Goal: Transaction & Acquisition: Purchase product/service

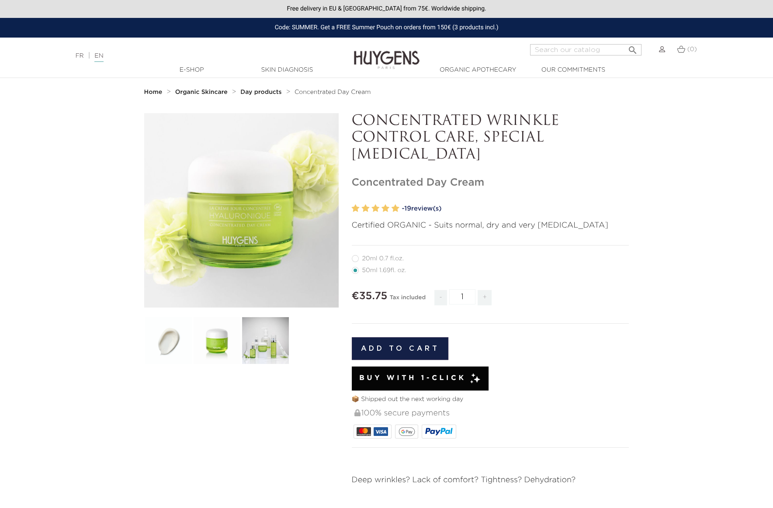
click at [427, 209] on link "- 19 review(s)" at bounding box center [515, 208] width 227 height 13
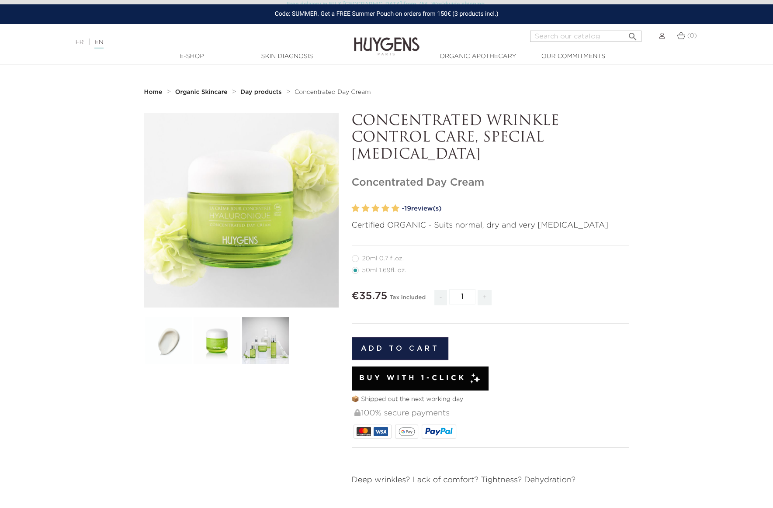
scroll to position [735, 0]
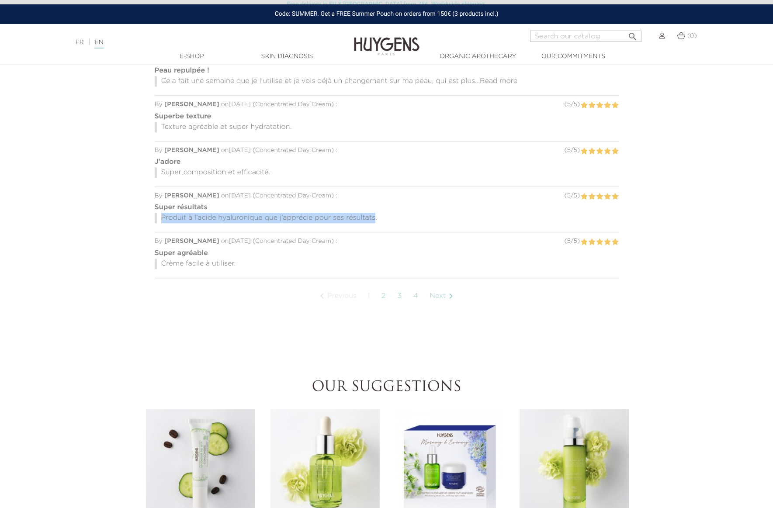
drag, startPoint x: 160, startPoint y: 201, endPoint x: 374, endPoint y: 205, distance: 214.1
click at [374, 213] on p "Produit à l’acide hyaluronique que j’apprécie pour ses résultats." at bounding box center [387, 218] width 464 height 10
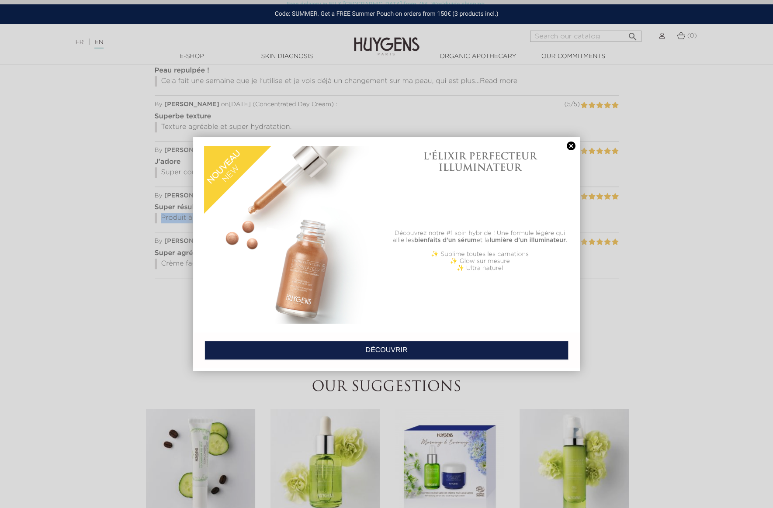
click at [571, 143] on link at bounding box center [571, 146] width 12 height 9
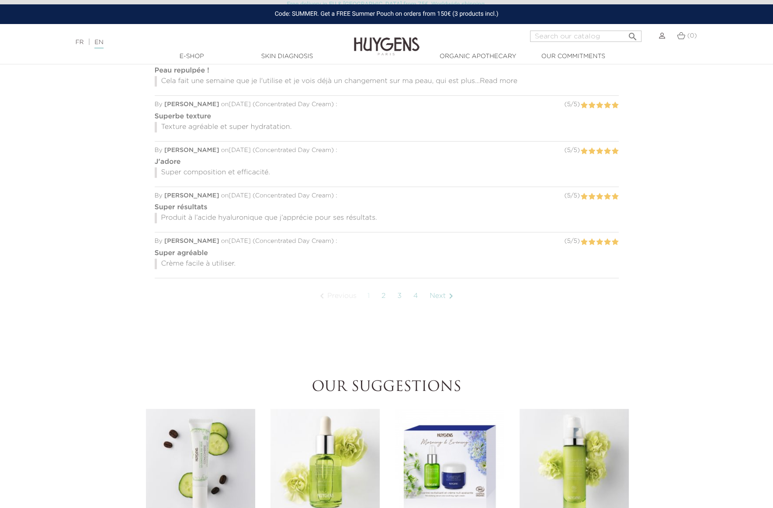
click at [657, 106] on section "How to use In the morning, apply a dab of cream to face and neck. Ingredients *…" at bounding box center [386, 139] width 773 height 419
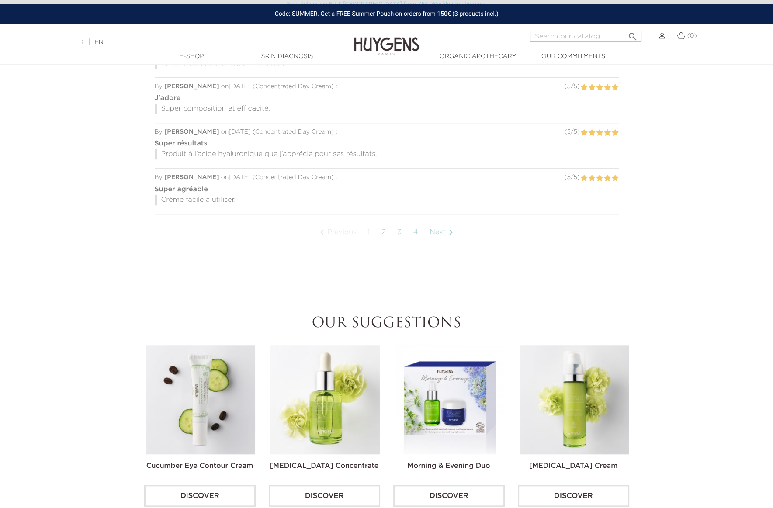
scroll to position [804, 0]
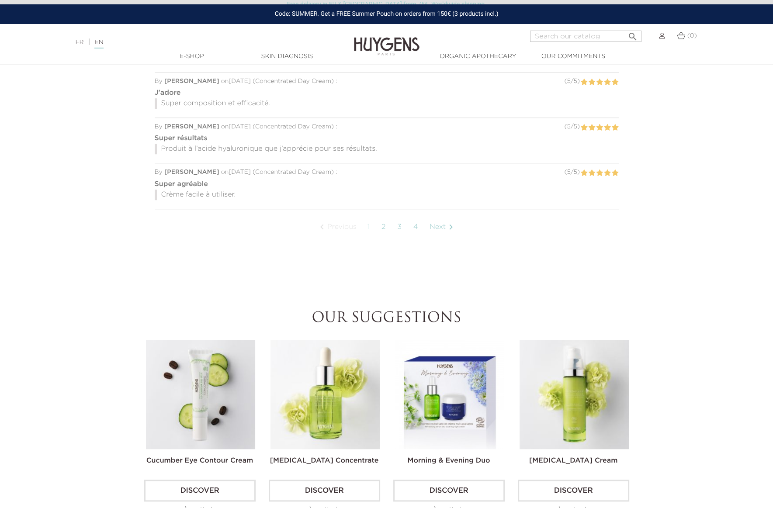
click at [446, 216] on link "Next " at bounding box center [442, 227] width 35 height 22
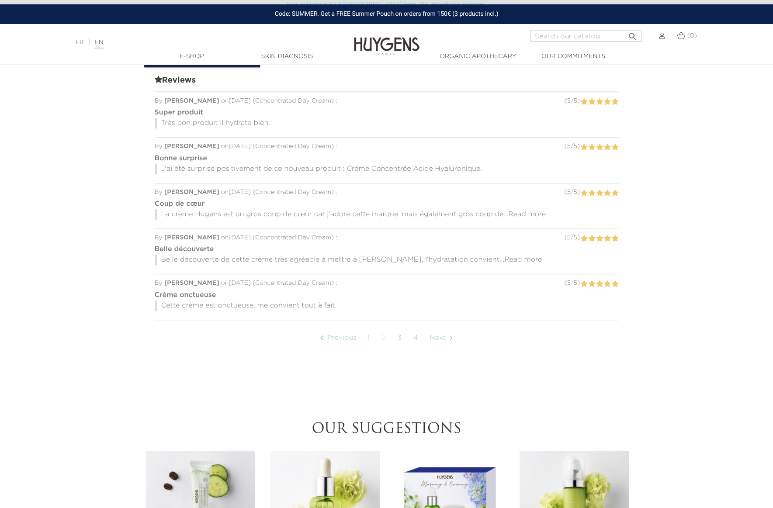
scroll to position [699, 0]
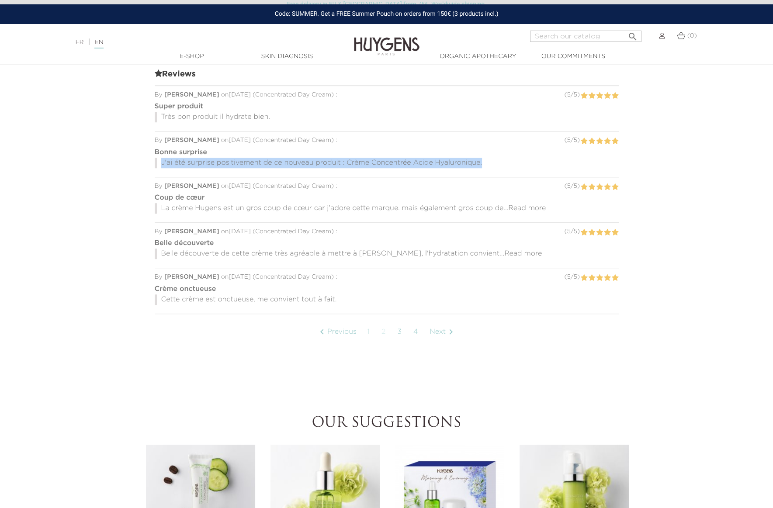
drag, startPoint x: 163, startPoint y: 148, endPoint x: 475, endPoint y: 156, distance: 312.0
click at [475, 156] on div "Bonne surprise J'ai été surprise positivement de ce nouveau produit : Crème Con…" at bounding box center [387, 157] width 464 height 25
click at [663, 106] on section "How to use In the morning, apply a dab of cream to face and neck. Ingredients *…" at bounding box center [386, 174] width 773 height 419
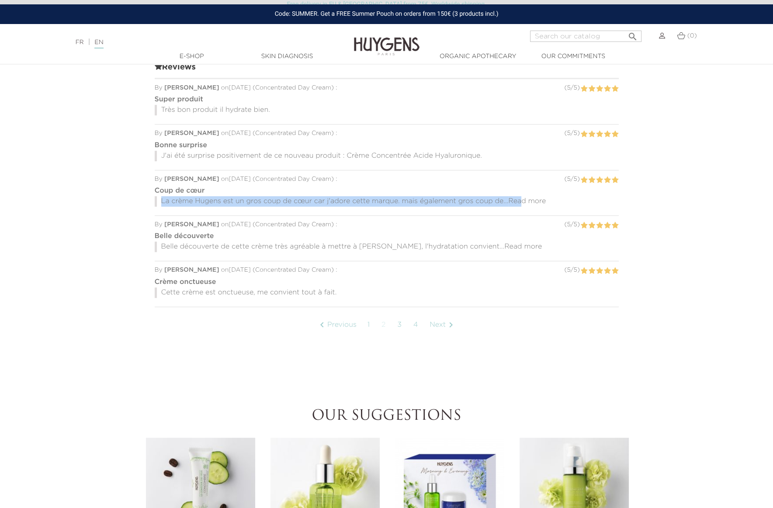
drag, startPoint x: 161, startPoint y: 187, endPoint x: 547, endPoint y: 186, distance: 386.2
click at [519, 196] on p "La crème Hugens est un gros coup de cœur car j'adore cette marque. mais égaleme…" at bounding box center [387, 201] width 464 height 10
click at [548, 196] on p "La crème Hugens est un gros coup de cœur car j'adore cette marque. mais égaleme…" at bounding box center [387, 201] width 464 height 10
click at [540, 198] on span "Read more" at bounding box center [527, 201] width 38 height 7
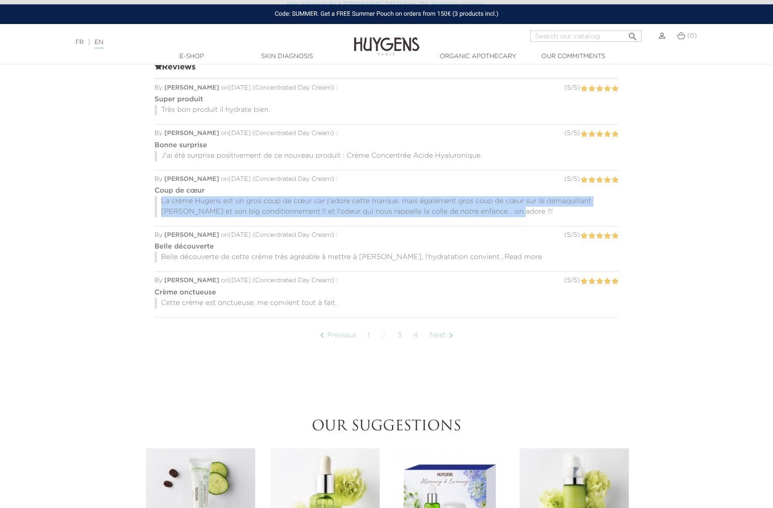
drag, startPoint x: 162, startPoint y: 185, endPoint x: 508, endPoint y: 200, distance: 346.8
click at [512, 200] on p "La crème Hugens est un gros coup de cœur car j'adore cette marque. mais égaleme…" at bounding box center [387, 206] width 464 height 21
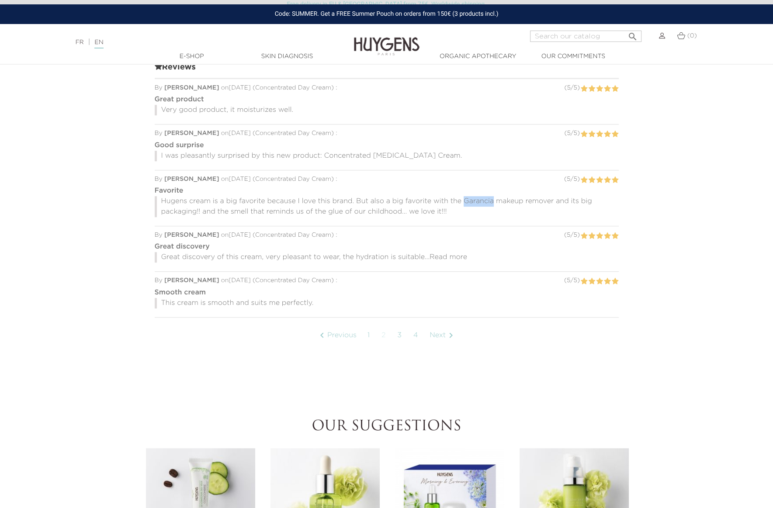
drag, startPoint x: 464, startPoint y: 186, endPoint x: 493, endPoint y: 186, distance: 28.4
click at [493, 198] on font "Hugens cream is a big favorite because I love this brand. But also a big favori…" at bounding box center [376, 206] width 431 height 17
copy font "Garancia"
click at [560, 29] on nav "Language: FR | EN French English  Search (0) " at bounding box center [386, 35] width 773 height 22
click at [559, 34] on input "Search" at bounding box center [585, 36] width 111 height 11
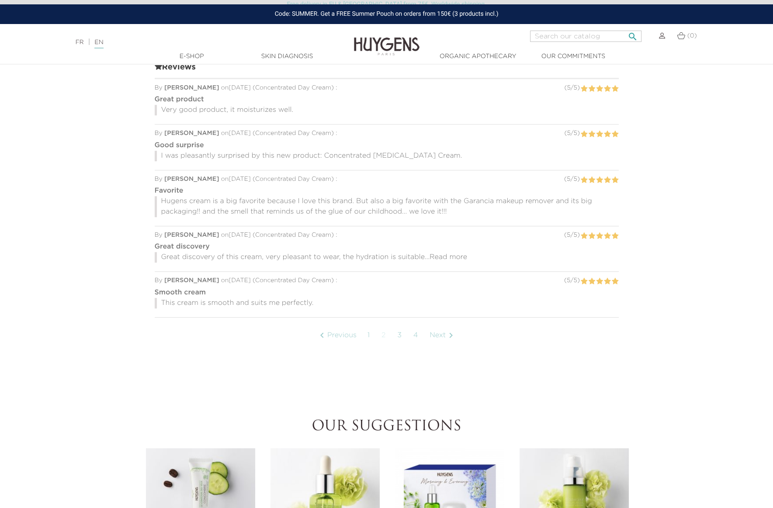
paste input "Garancia"
type input "Garancia"
click at [633, 35] on icon "" at bounding box center [632, 34] width 10 height 10
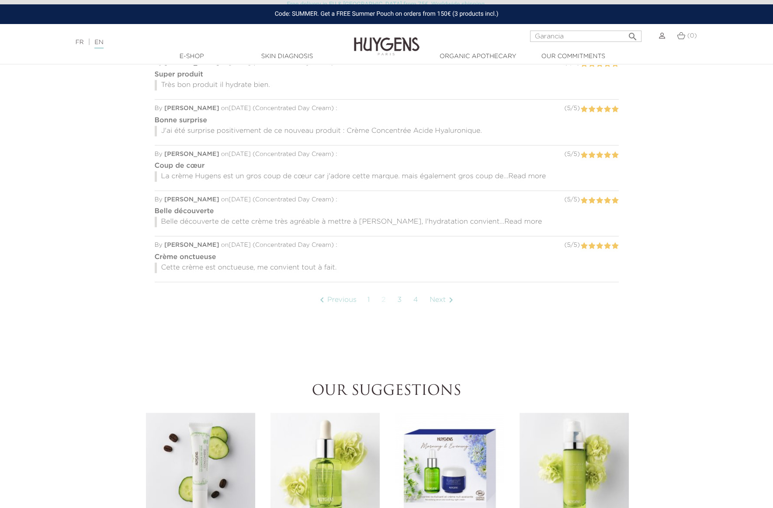
scroll to position [725, 0]
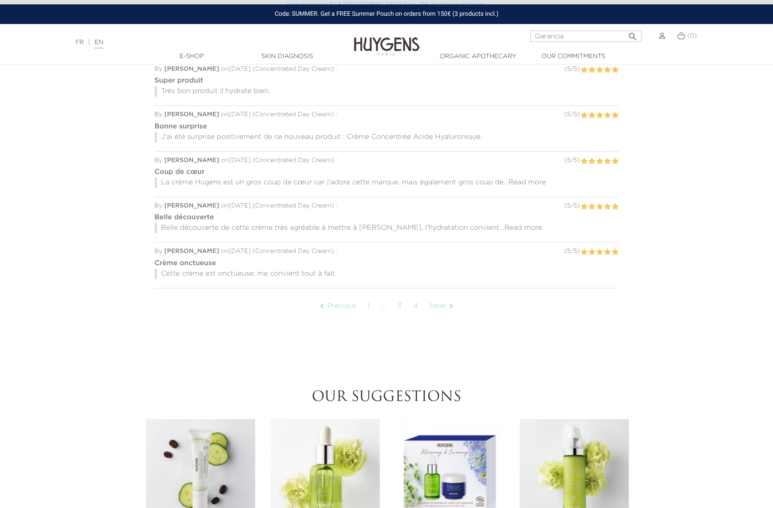
click at [528, 179] on span "Read more" at bounding box center [527, 182] width 38 height 7
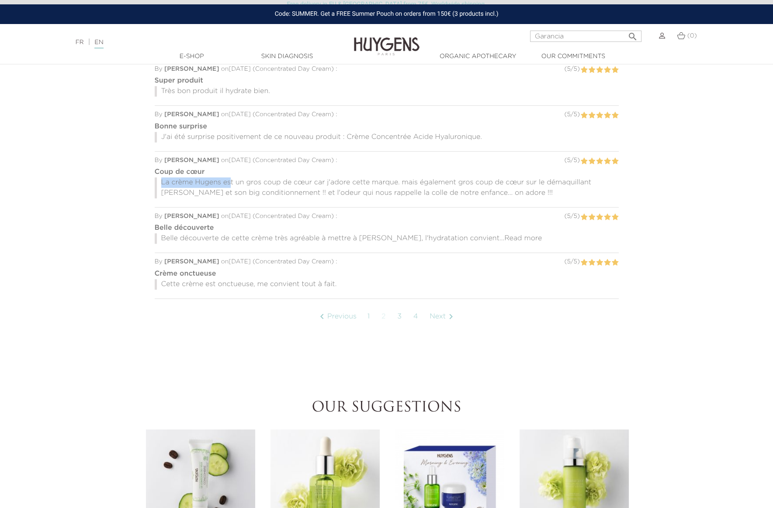
drag, startPoint x: 162, startPoint y: 168, endPoint x: 229, endPoint y: 170, distance: 67.3
click at [231, 177] on p "La crème Hugens est un gros coup de cœur car j'adore cette marque. mais égaleme…" at bounding box center [387, 187] width 464 height 21
drag, startPoint x: 464, startPoint y: 167, endPoint x: 553, endPoint y: 167, distance: 88.2
click at [553, 179] on font "Hugens cream is a big favorite because I love this brand. But also a big favori…" at bounding box center [376, 187] width 431 height 17
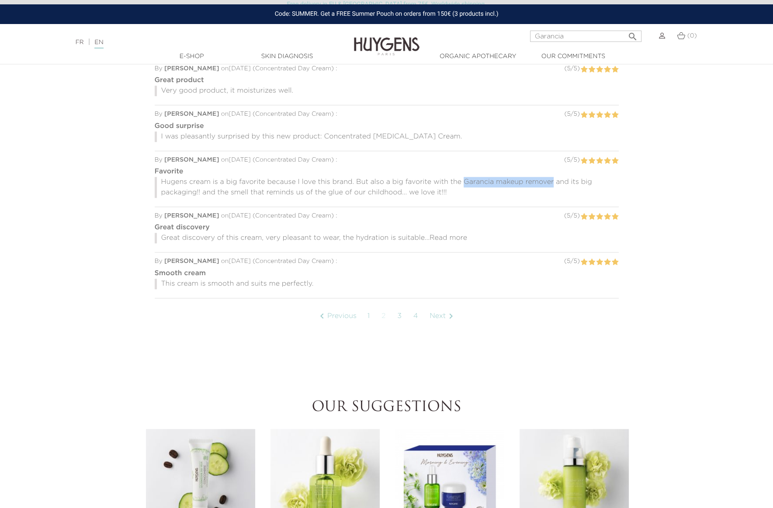
click at [440, 305] on link "Next " at bounding box center [442, 316] width 35 height 22
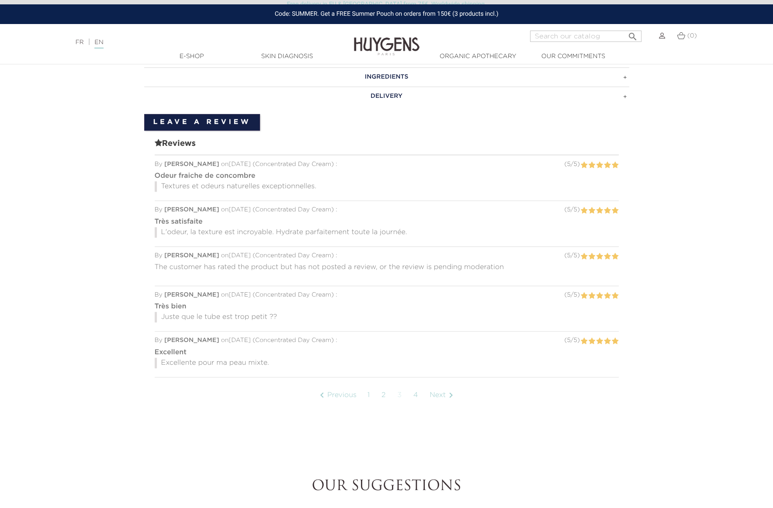
scroll to position [699, 0]
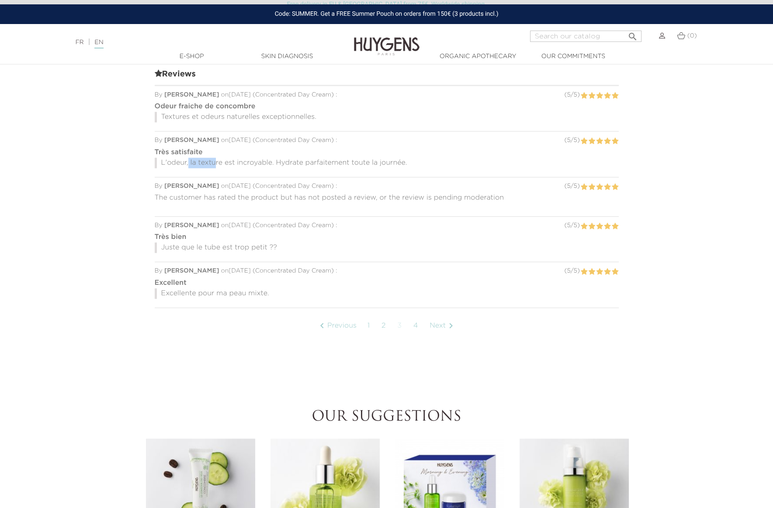
drag, startPoint x: 189, startPoint y: 147, endPoint x: 218, endPoint y: 150, distance: 29.4
click at [215, 158] on p "L'odeur, la texture est incroyable. Hydrate parfaitement toute la journée." at bounding box center [387, 163] width 464 height 10
click at [439, 315] on link "Next " at bounding box center [442, 326] width 35 height 22
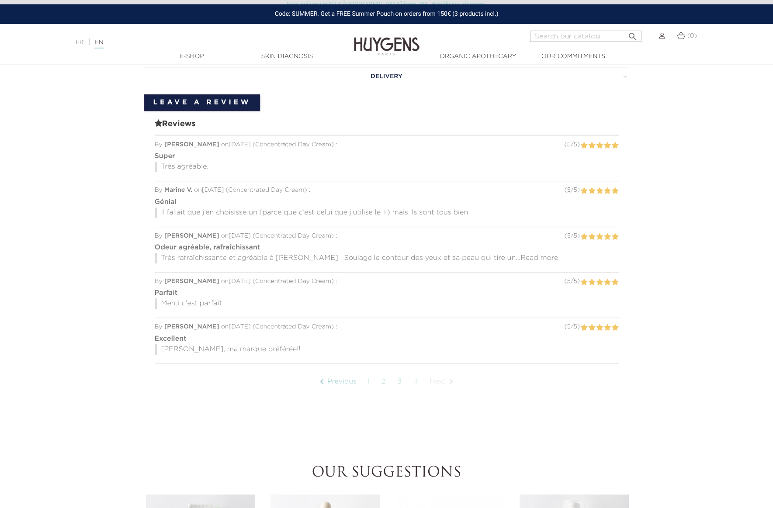
scroll to position [699, 0]
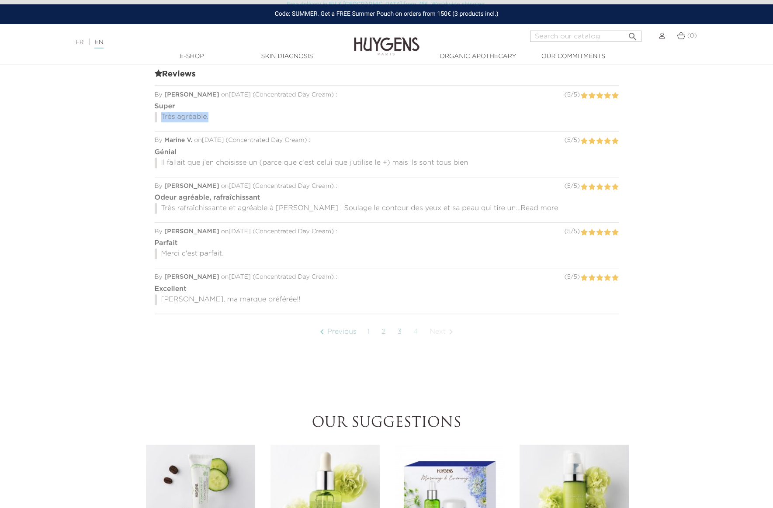
drag, startPoint x: 162, startPoint y: 103, endPoint x: 204, endPoint y: 106, distance: 41.6
click at [208, 112] on p "Très agréable." at bounding box center [387, 117] width 464 height 10
drag, startPoint x: 468, startPoint y: 194, endPoint x: 477, endPoint y: 194, distance: 8.3
click at [468, 205] on font "Read more" at bounding box center [459, 208] width 38 height 7
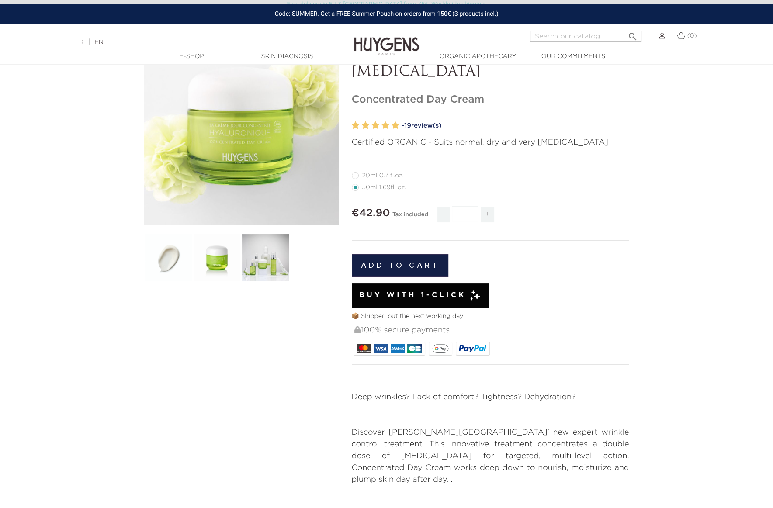
scroll to position [86, 0]
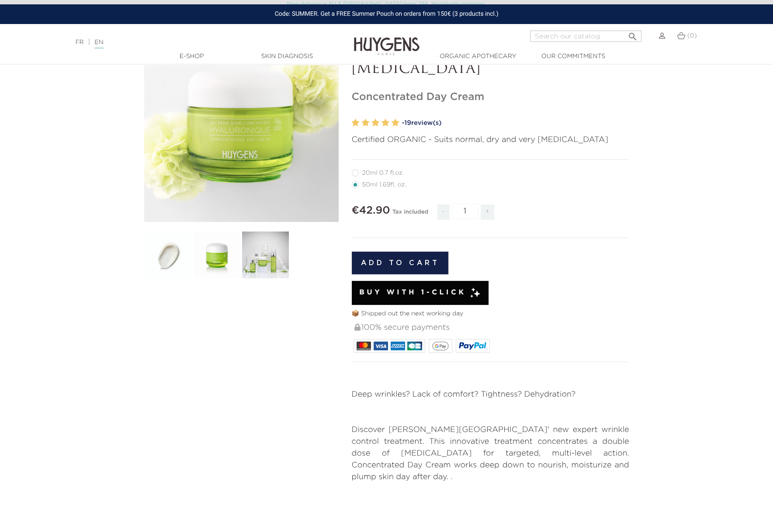
click at [356, 173] on label27"] "20ml 0.7 fl.oz." at bounding box center [383, 173] width 62 height 7
radio input "true"
click at [355, 184] on label4"] "50ml 1.69fl. oz." at bounding box center [384, 184] width 65 height 7
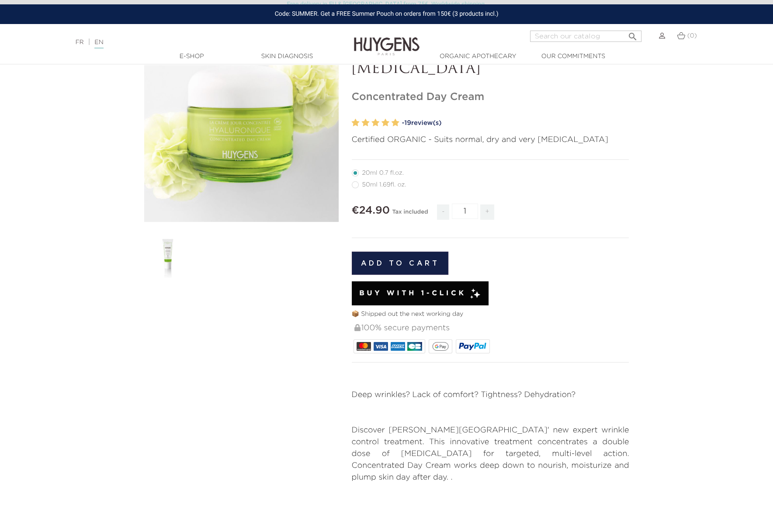
radio input "true"
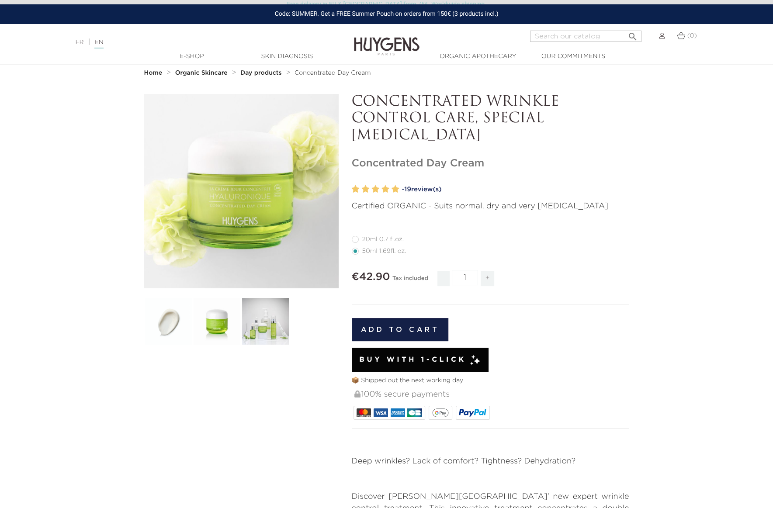
scroll to position [45, 0]
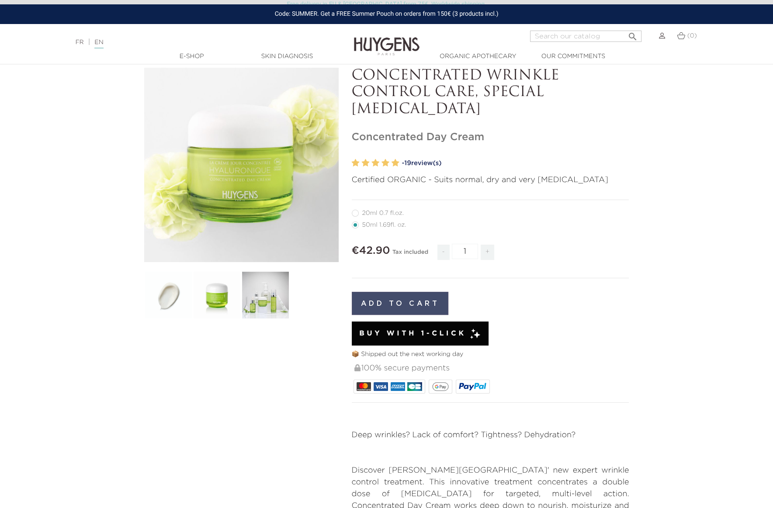
click at [428, 300] on button "Add to cart" at bounding box center [400, 303] width 97 height 23
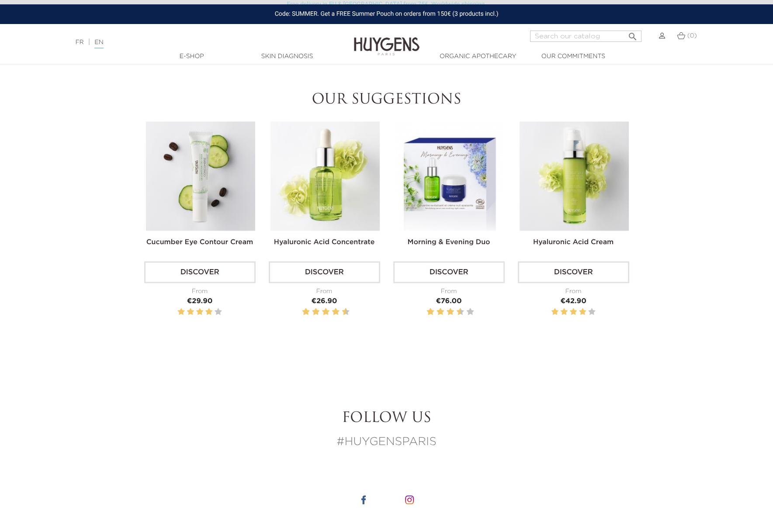
scroll to position [1036, 0]
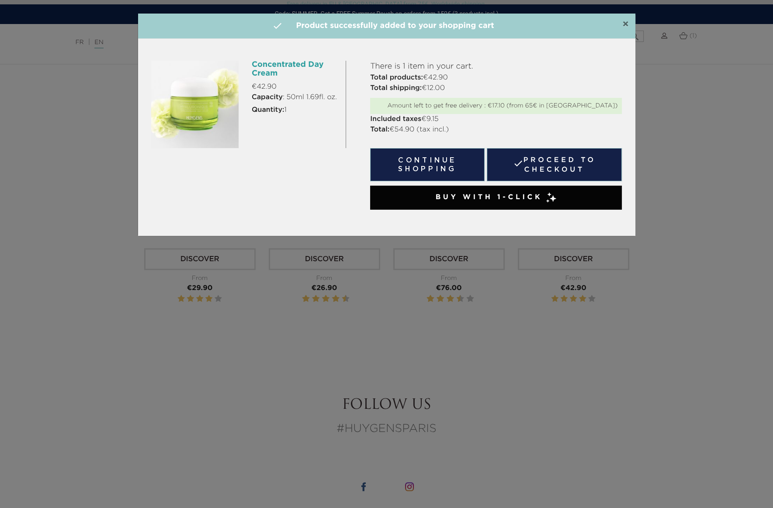
click at [625, 23] on span "×" at bounding box center [625, 24] width 7 height 10
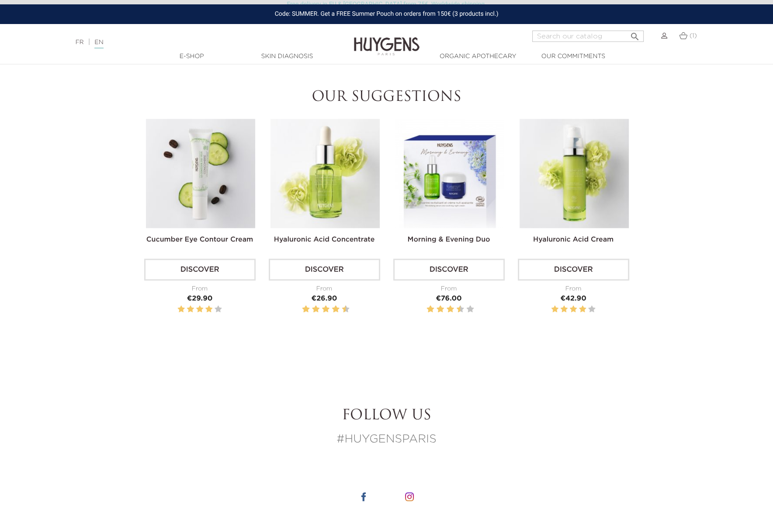
scroll to position [1024, 0]
click at [327, 165] on img at bounding box center [324, 173] width 109 height 109
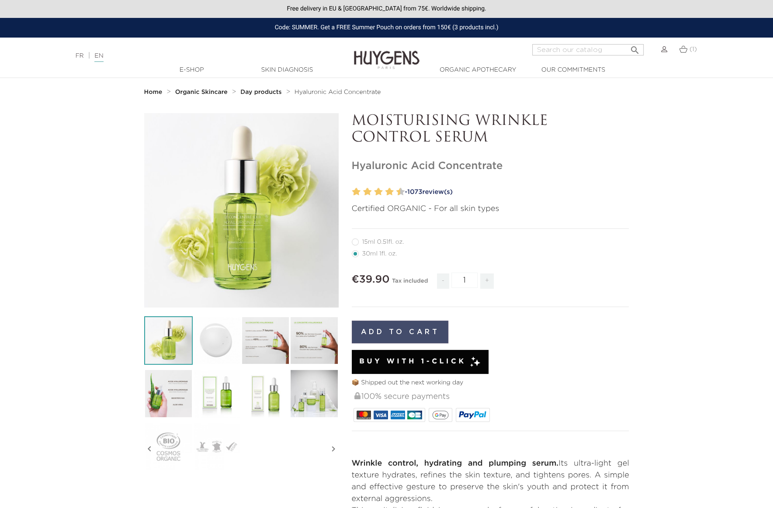
click at [396, 329] on button "Add to cart" at bounding box center [400, 332] width 97 height 23
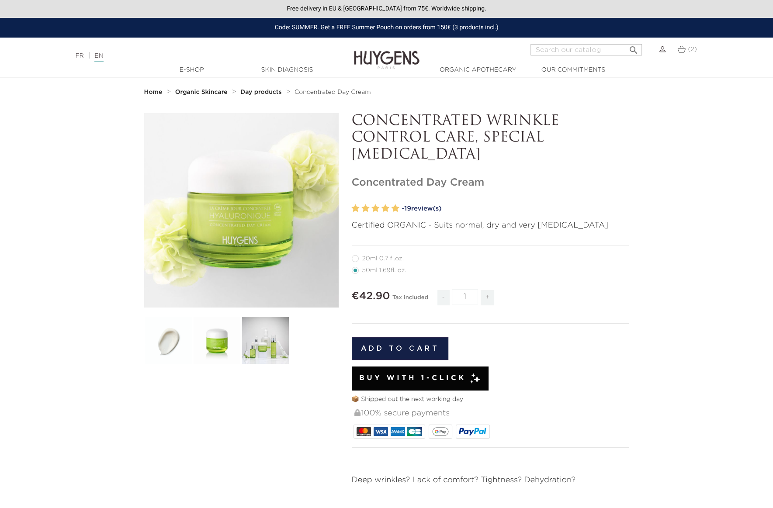
scroll to position [1024, 0]
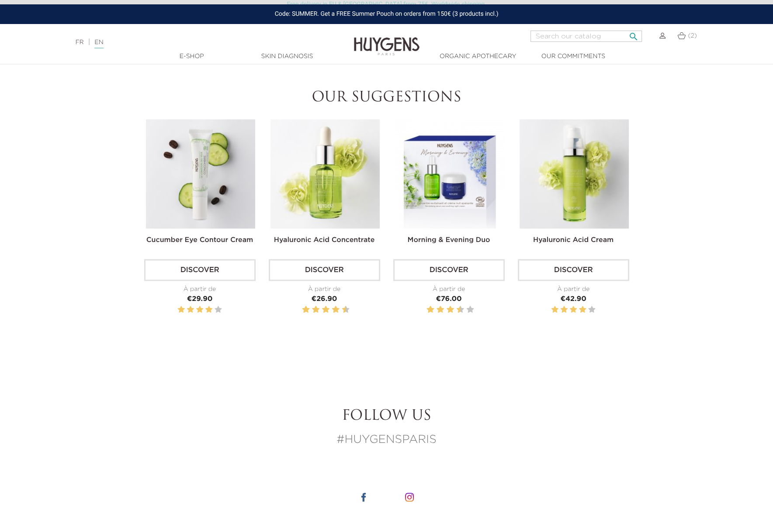
click at [578, 35] on input "Search" at bounding box center [585, 36] width 111 height 11
type input "eye"
click at [625, 28] on button " Search" at bounding box center [633, 34] width 16 height 12
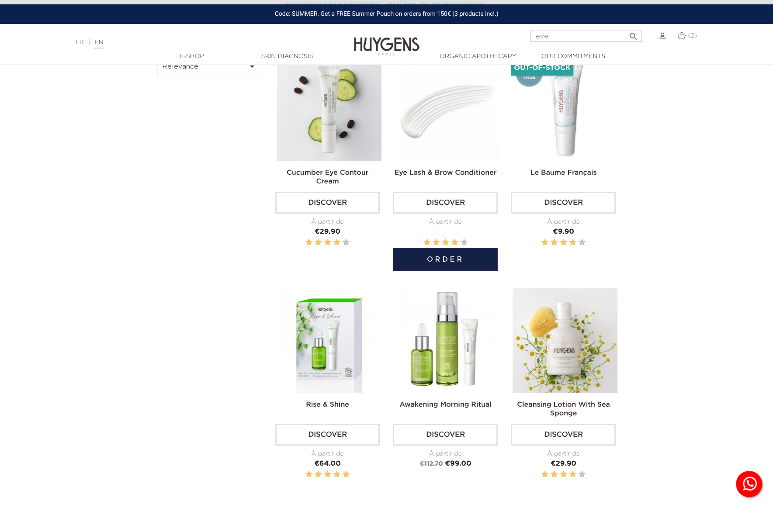
scroll to position [68, 0]
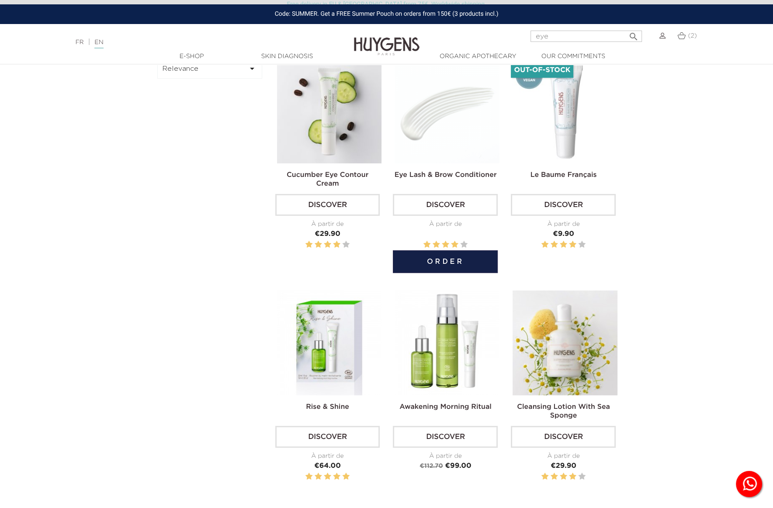
click at [457, 110] on img at bounding box center [446, 111] width 105 height 105
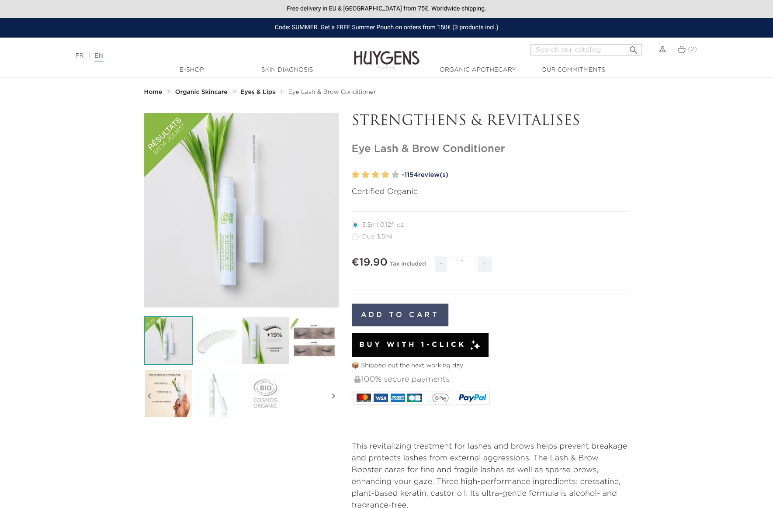
click at [393, 315] on button "Add to cart" at bounding box center [400, 315] width 97 height 23
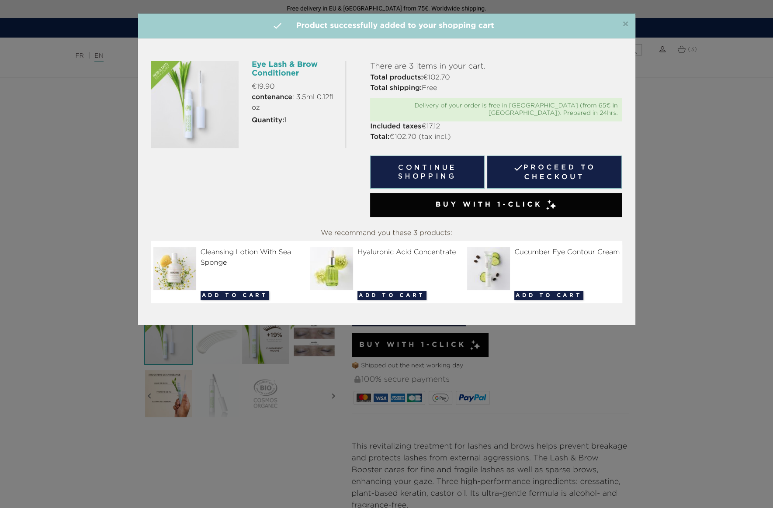
drag, startPoint x: 253, startPoint y: 243, endPoint x: 243, endPoint y: 244, distance: 9.3
click at [252, 247] on div "Cleansing Lotion With Sea Sponge" at bounding box center [229, 257] width 152 height 21
click at [176, 257] on img at bounding box center [176, 268] width 46 height 43
click at [170, 256] on img at bounding box center [176, 268] width 46 height 43
click at [185, 250] on img at bounding box center [176, 268] width 46 height 43
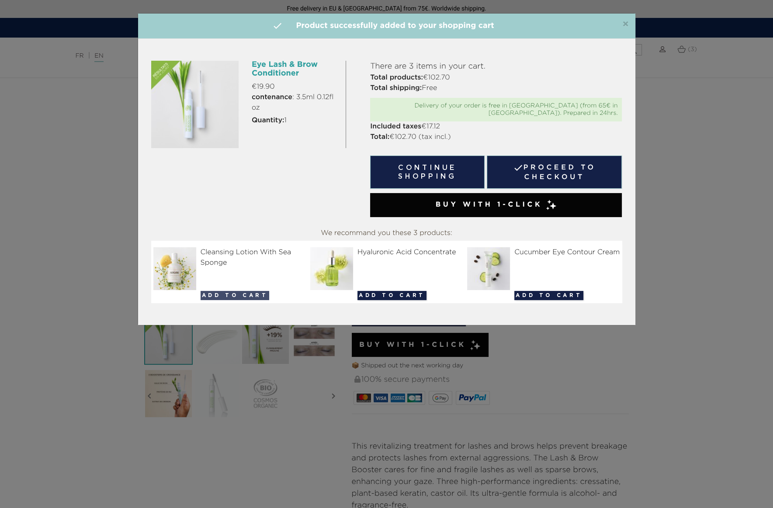
click at [232, 291] on button "Add to cart" at bounding box center [235, 295] width 69 height 9
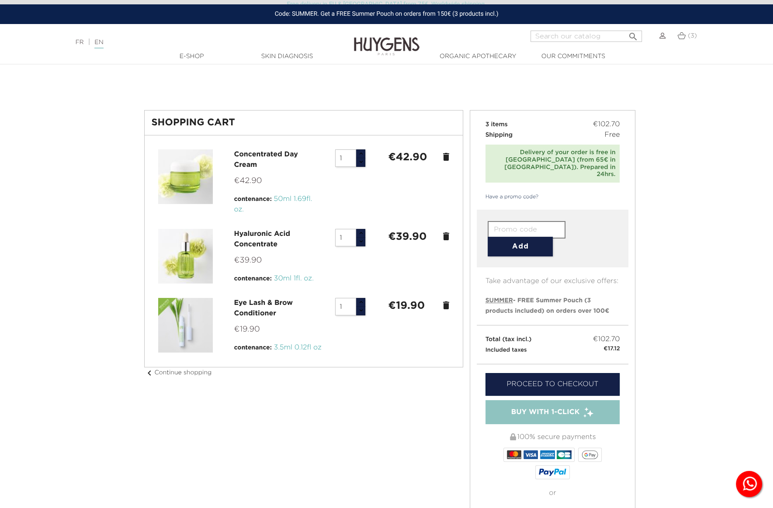
scroll to position [24, 0]
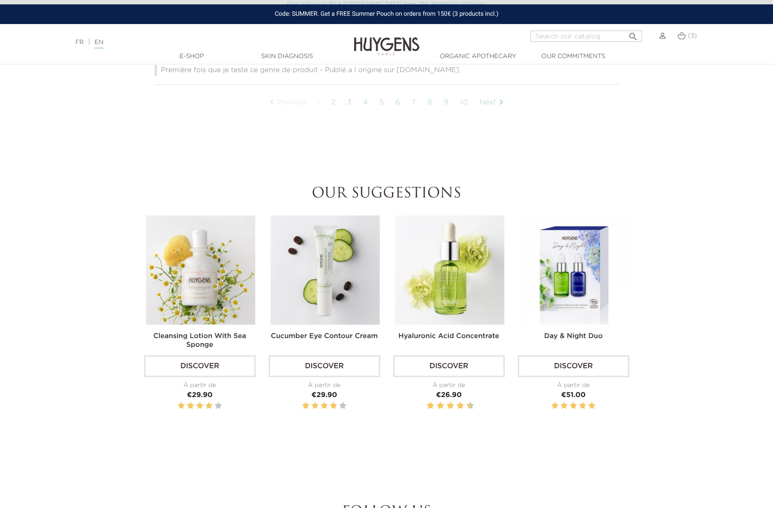
scroll to position [919, 0]
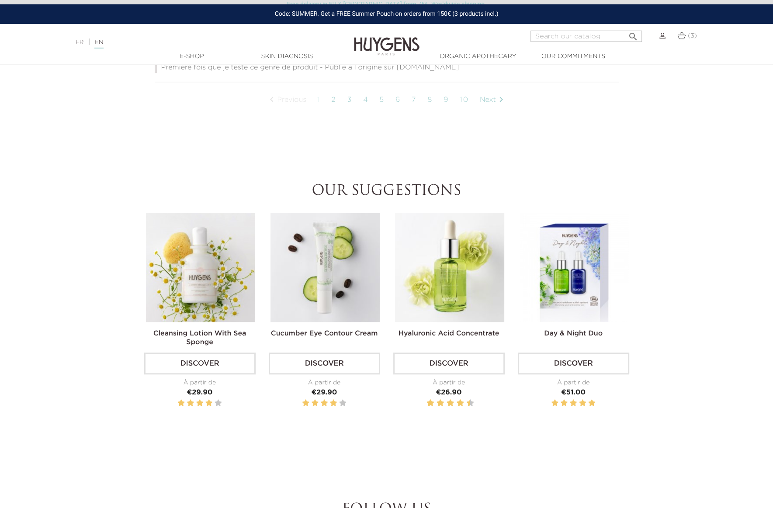
click at [194, 262] on img at bounding box center [200, 267] width 109 height 109
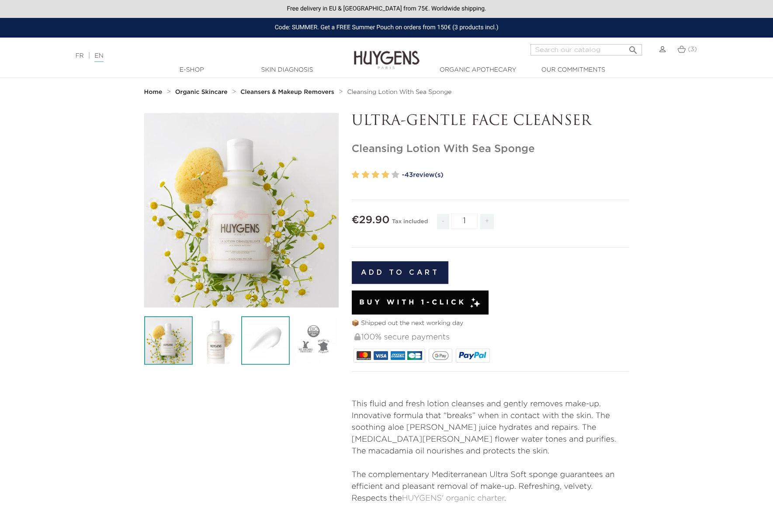
click at [282, 330] on img at bounding box center [265, 340] width 48 height 48
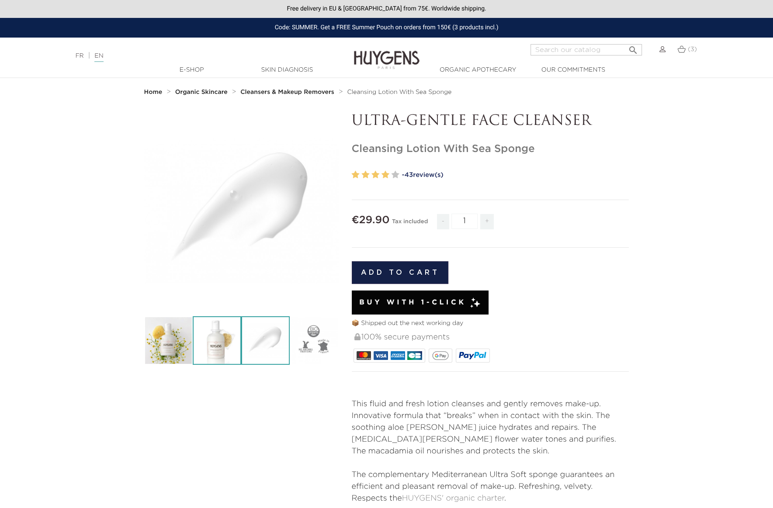
click at [226, 331] on img at bounding box center [217, 340] width 48 height 48
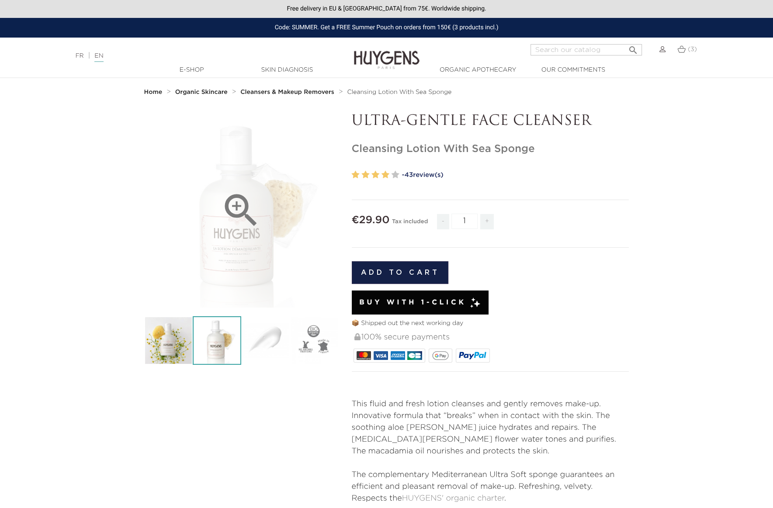
click at [239, 211] on icon "" at bounding box center [241, 211] width 44 height 44
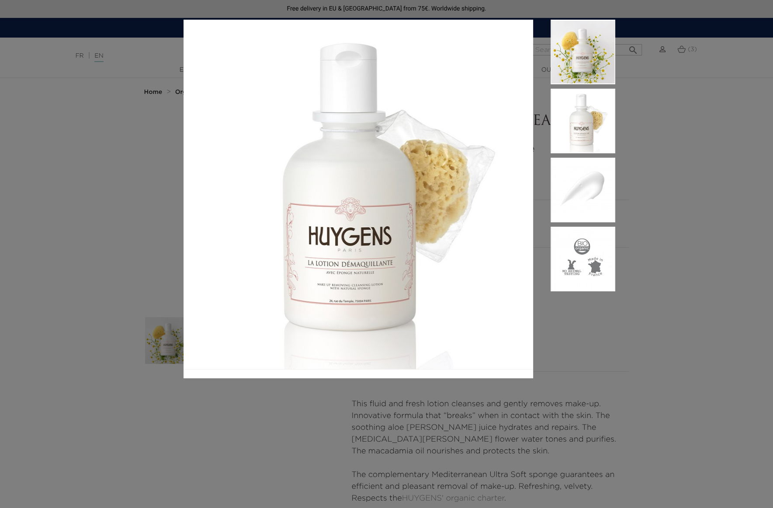
click at [695, 112] on div at bounding box center [386, 254] width 773 height 508
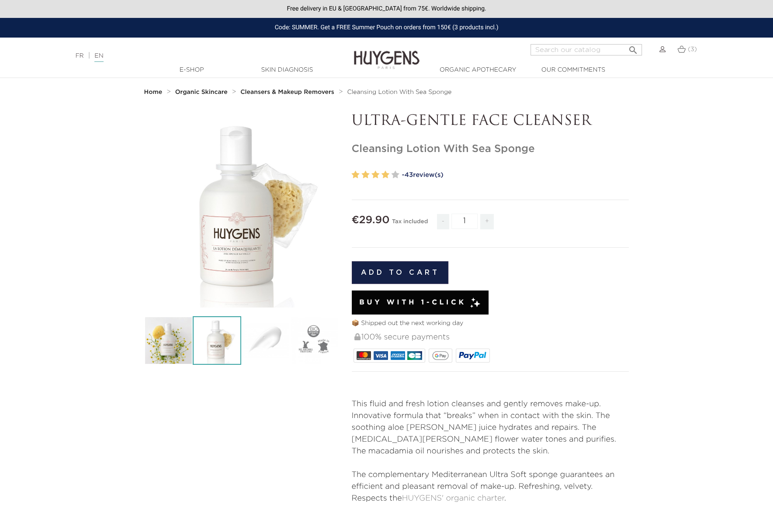
click at [274, 93] on strong "Cleansers & Makeup Removers" at bounding box center [287, 92] width 94 height 6
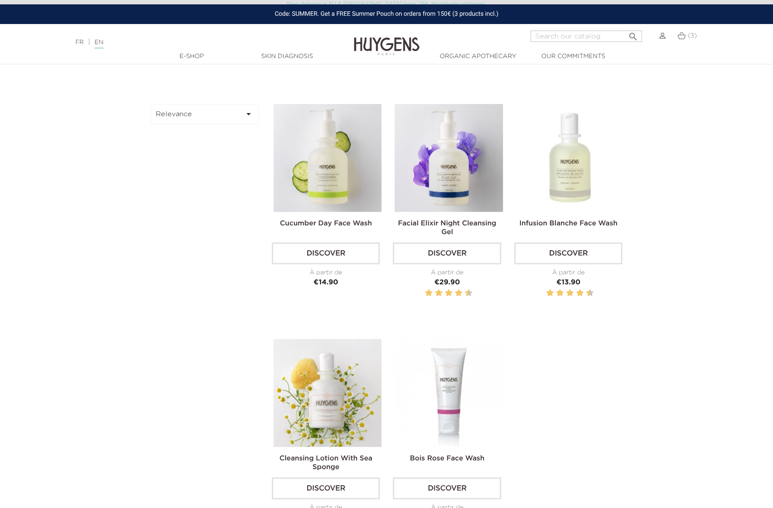
scroll to position [342, 0]
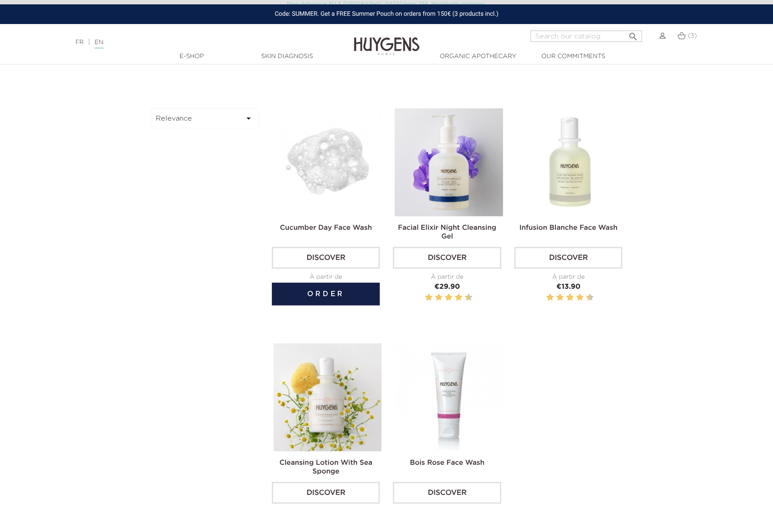
click at [321, 164] on img at bounding box center [327, 162] width 108 height 108
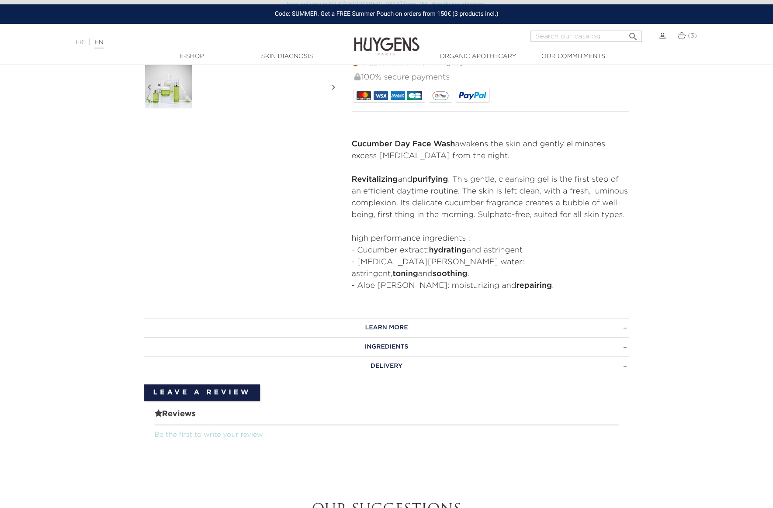
scroll to position [309, 0]
click at [626, 337] on h3 "INGREDIENTS" at bounding box center [386, 346] width 485 height 19
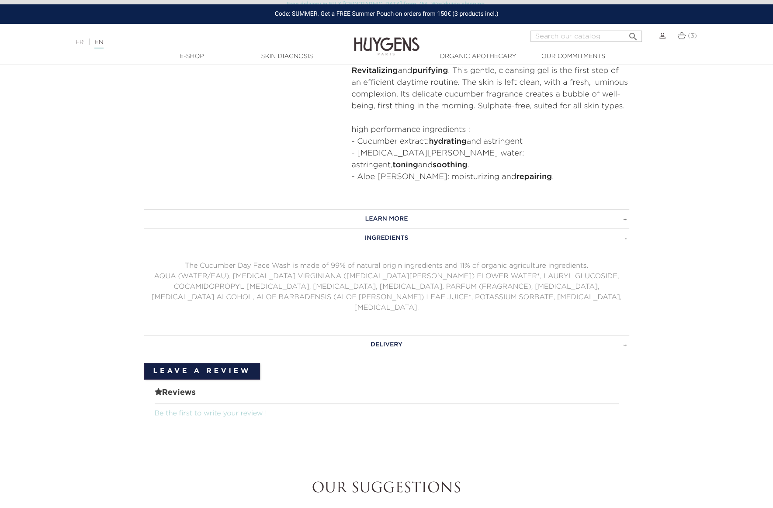
scroll to position [419, 0]
drag, startPoint x: 443, startPoint y: 260, endPoint x: 515, endPoint y: 263, distance: 72.1
click at [515, 270] on p "AQUA (WATER/EAU), [MEDICAL_DATA] VIRGINIANA ([MEDICAL_DATA][PERSON_NAME]) FLOWE…" at bounding box center [386, 291] width 485 height 42
drag, startPoint x: 522, startPoint y: 261, endPoint x: 615, endPoint y: 260, distance: 93.1
click at [622, 270] on p "AQUA (WATER/EAU), [MEDICAL_DATA] VIRGINIANA ([MEDICAL_DATA][PERSON_NAME]) FLOWE…" at bounding box center [386, 291] width 485 height 42
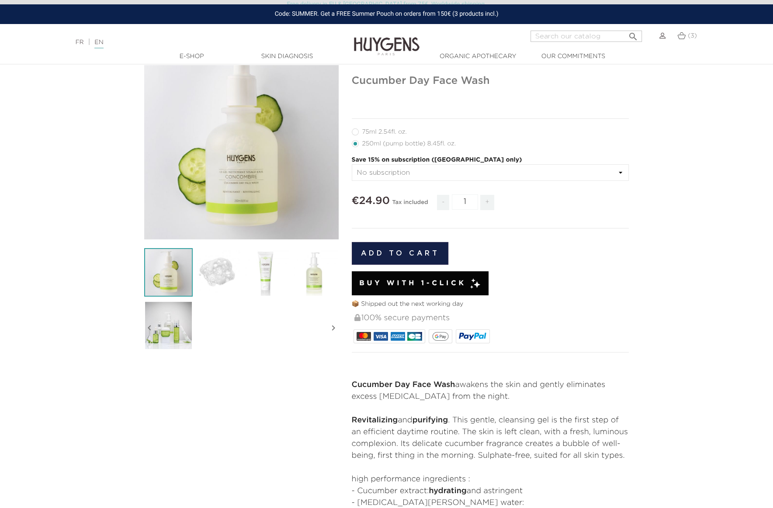
scroll to position [0, 0]
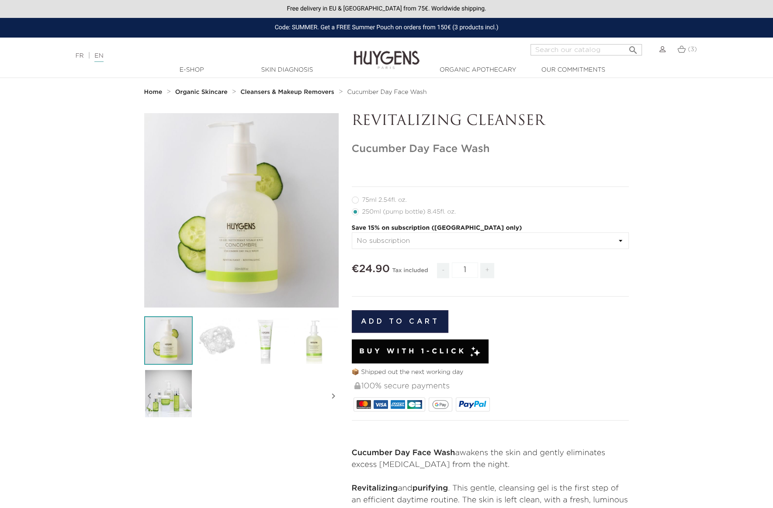
click at [357, 198] on label11"] "75ml 2.54fl. oz." at bounding box center [385, 200] width 66 height 7
radio input "true"
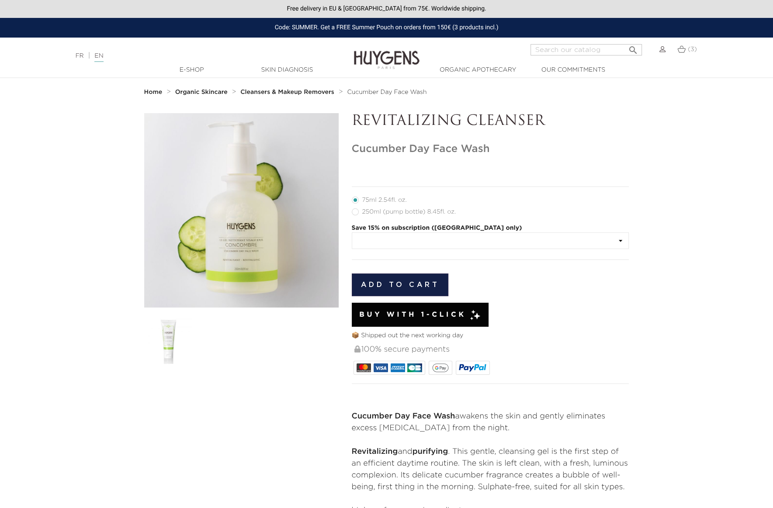
click at [355, 211] on label35"] "250ml (pump bottle) 8.45fl. oz." at bounding box center [409, 211] width 115 height 7
radio input "true"
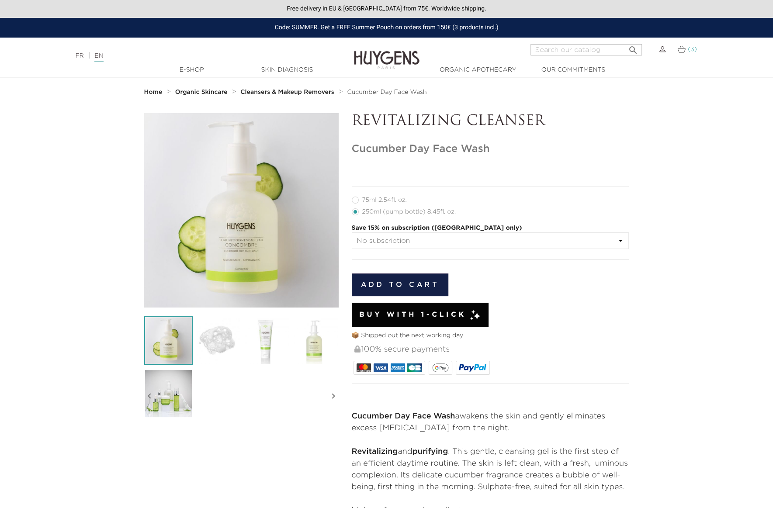
click at [685, 49] on link "(3)" at bounding box center [686, 49] width 19 height 7
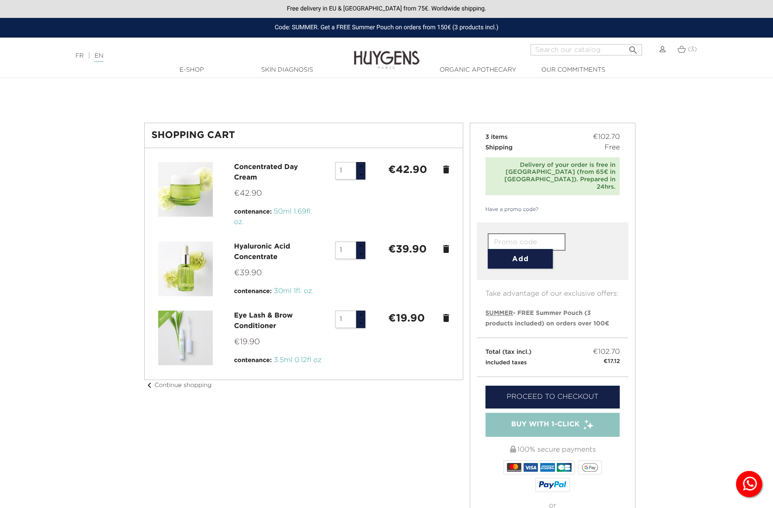
click at [447, 167] on icon "delete" at bounding box center [446, 169] width 10 height 10
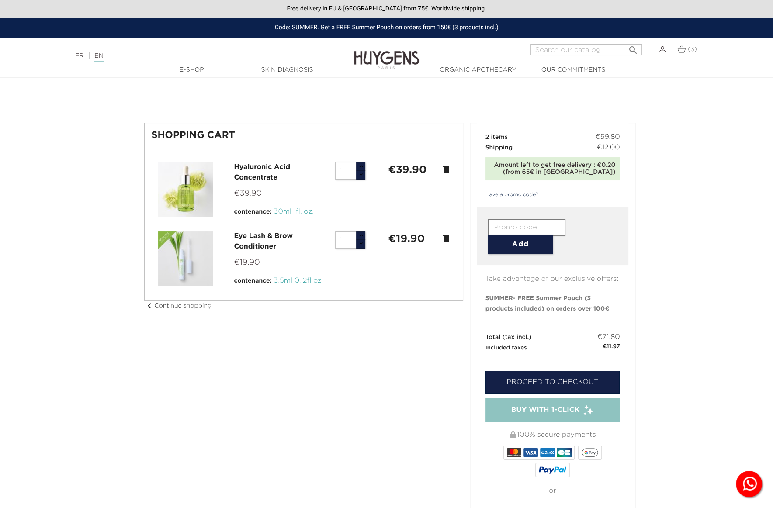
click at [447, 168] on icon "delete" at bounding box center [446, 169] width 10 height 10
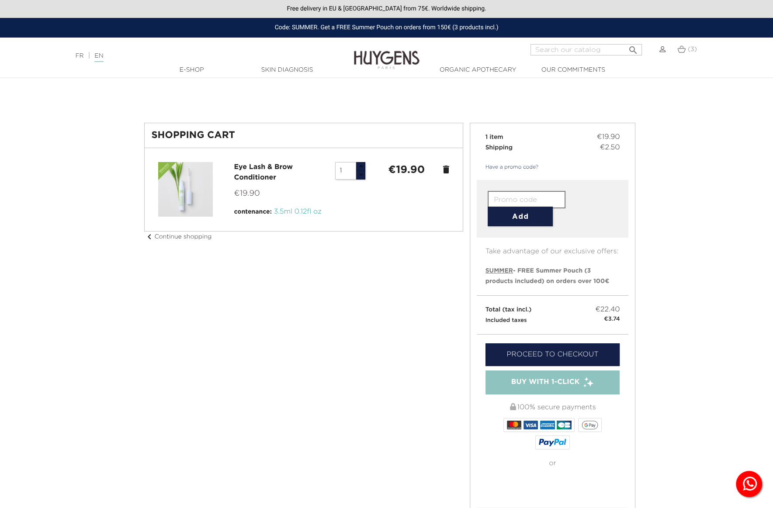
click at [447, 168] on icon "delete" at bounding box center [446, 169] width 10 height 10
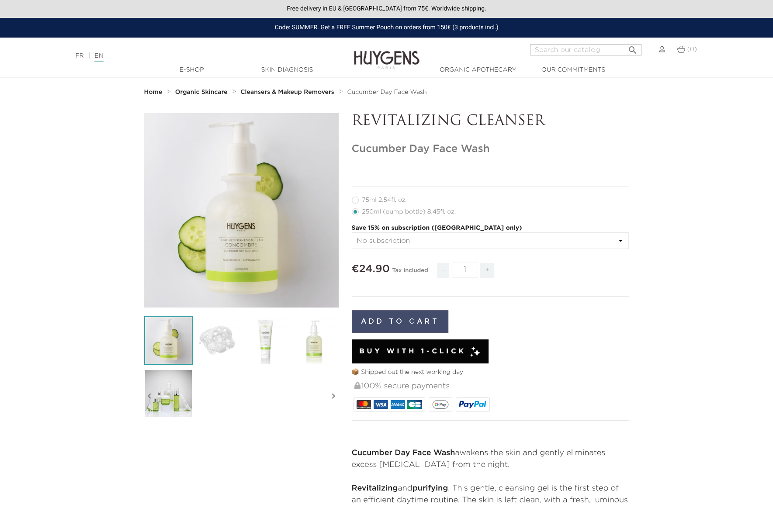
drag, startPoint x: 419, startPoint y: 332, endPoint x: 415, endPoint y: 330, distance: 4.7
click at [419, 332] on button "Add to cart" at bounding box center [400, 321] width 97 height 23
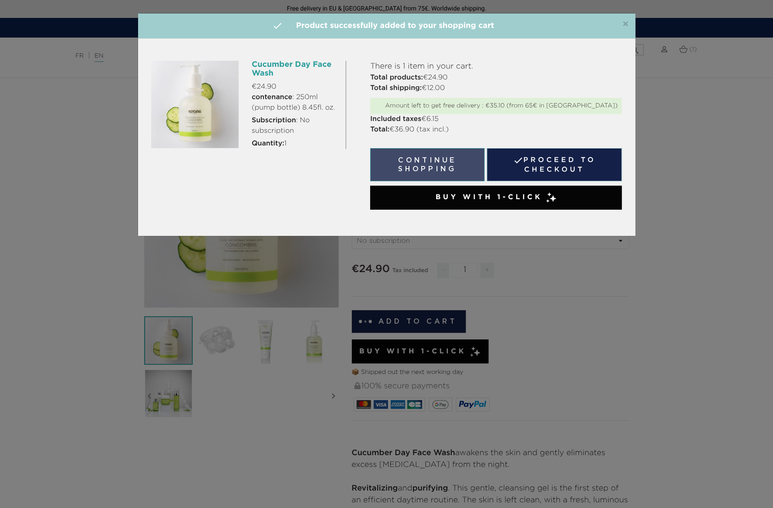
click at [432, 166] on button "Continue shopping" at bounding box center [427, 164] width 114 height 33
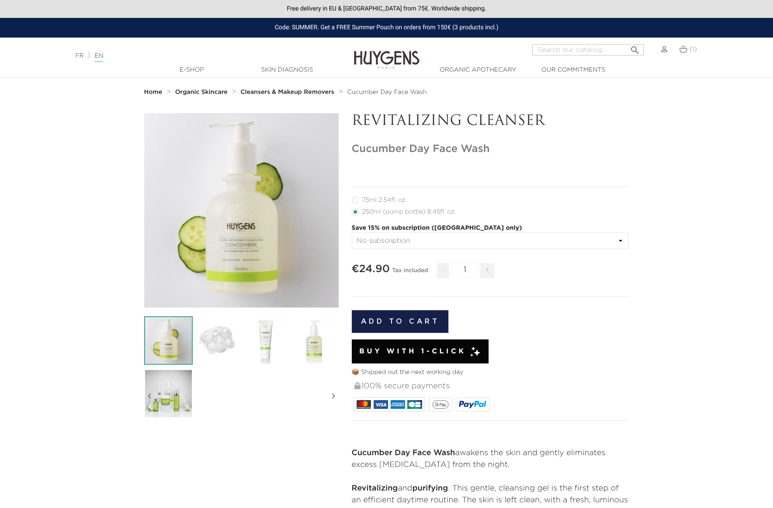
click at [294, 91] on strong "Cleansers & Makeup Removers" at bounding box center [287, 92] width 94 height 6
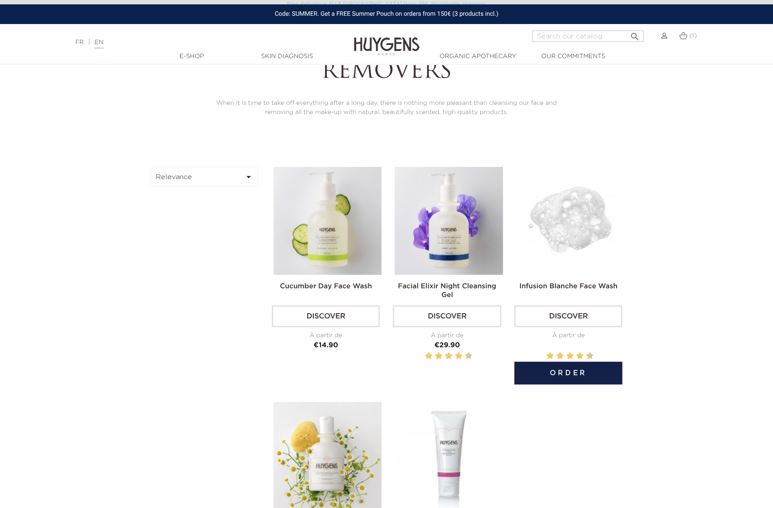
scroll to position [286, 0]
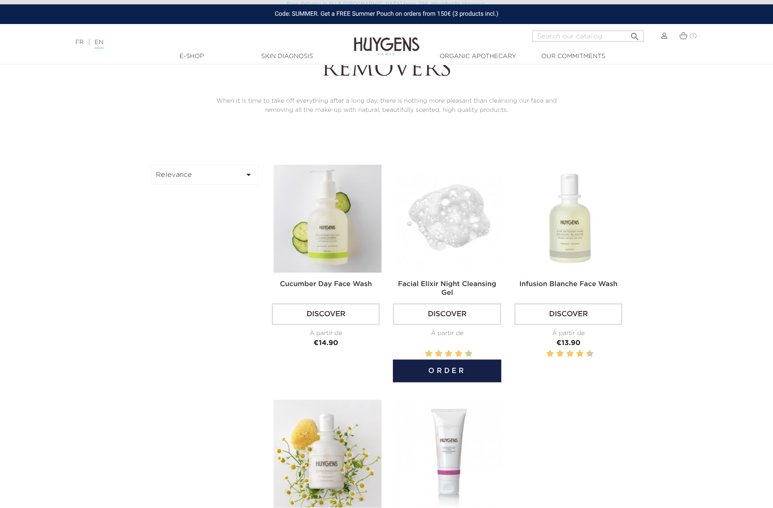
click at [452, 222] on img at bounding box center [448, 219] width 108 height 108
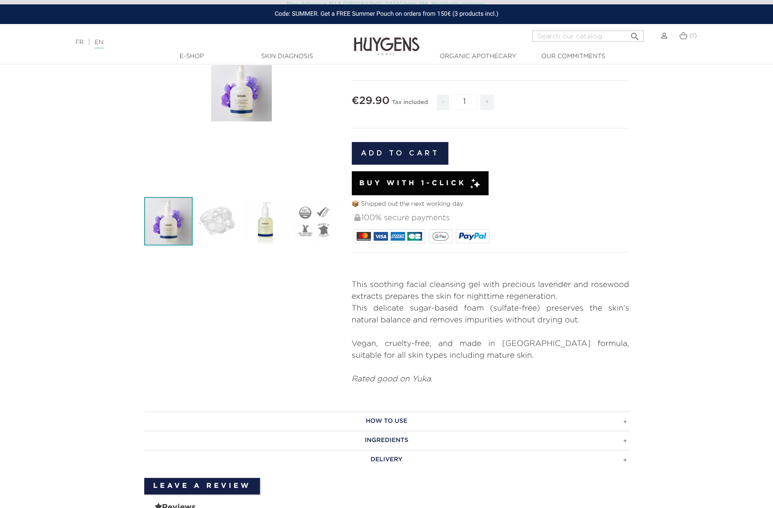
scroll to position [118, 0]
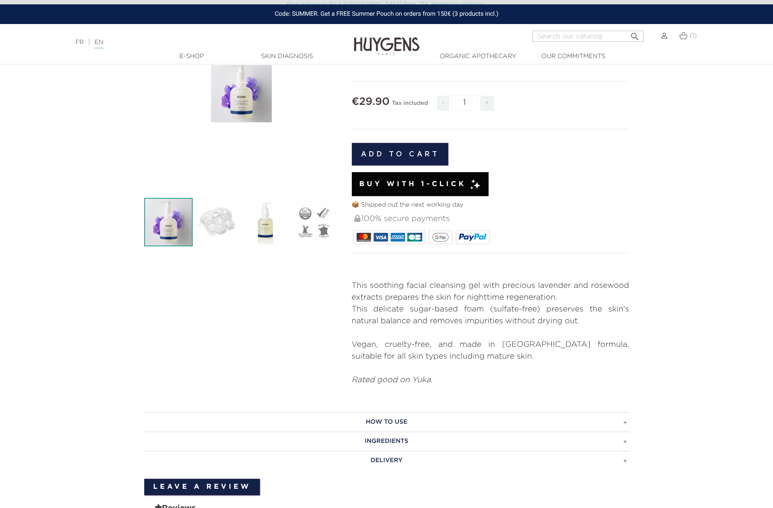
click at [624, 442] on h3 "INGREDIENTS" at bounding box center [386, 441] width 485 height 19
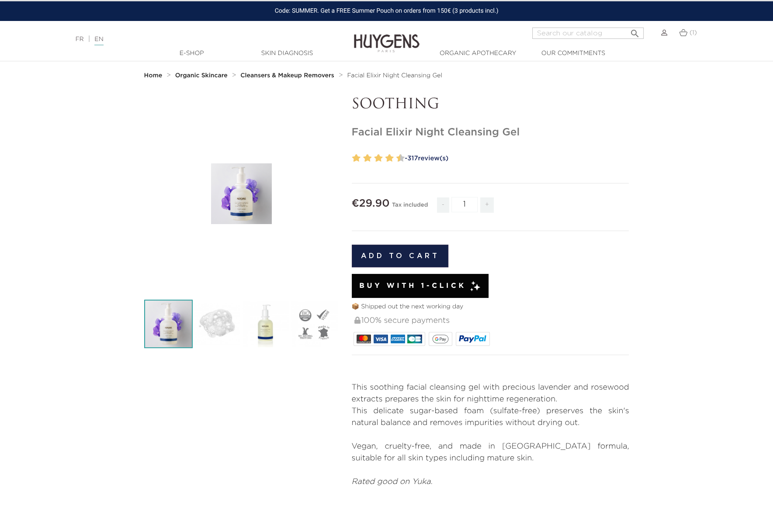
scroll to position [0, 0]
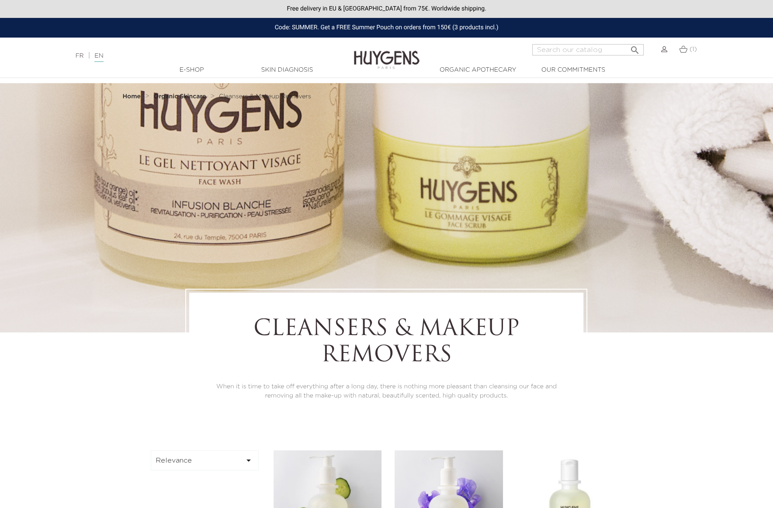
scroll to position [286, 0]
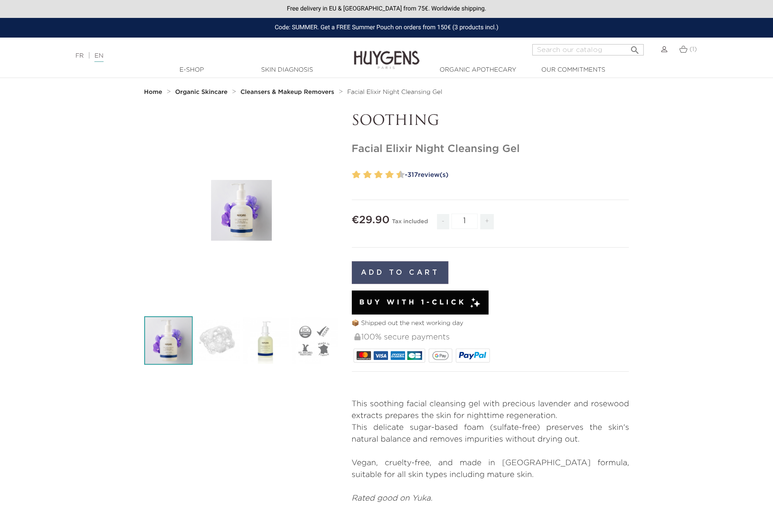
click at [397, 271] on button "Add to cart" at bounding box center [400, 272] width 97 height 23
